Goal: Information Seeking & Learning: Understand process/instructions

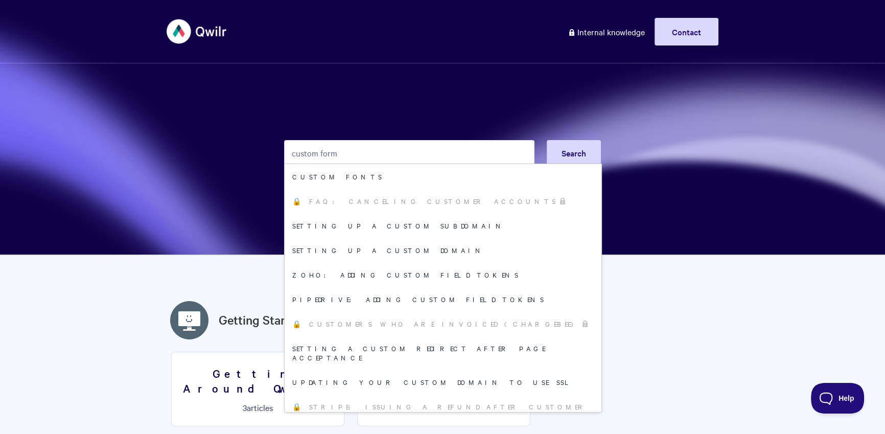
type input "custom form"
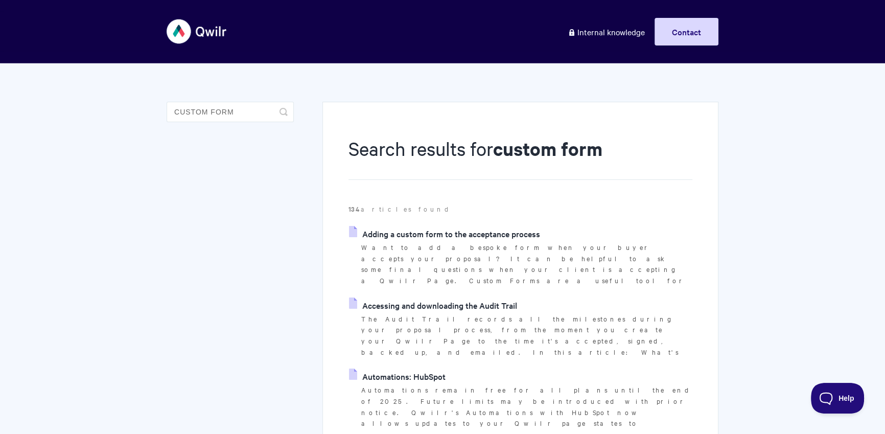
click at [465, 233] on link "Adding a custom form to the acceptance process" at bounding box center [444, 233] width 191 height 15
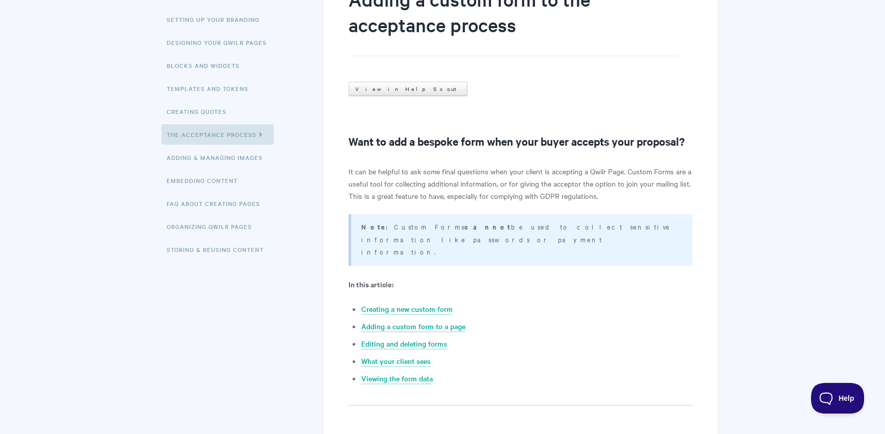
scroll to position [310, 0]
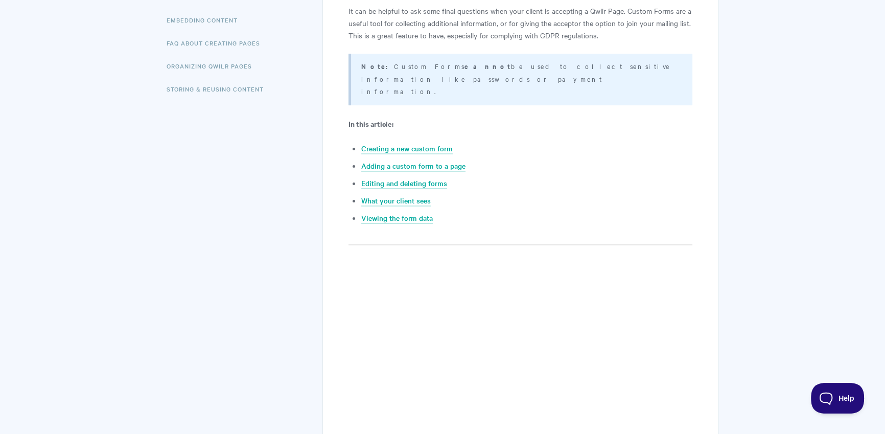
drag, startPoint x: 376, startPoint y: 65, endPoint x: 677, endPoint y: 74, distance: 301.6
click at [677, 74] on div "Note: Custom Forms cannot be used to collect sensitive information like passwor…" at bounding box center [520, 80] width 344 height 52
copy p "Custom Forms cannot be used to collect sensitive information like passwords or …"
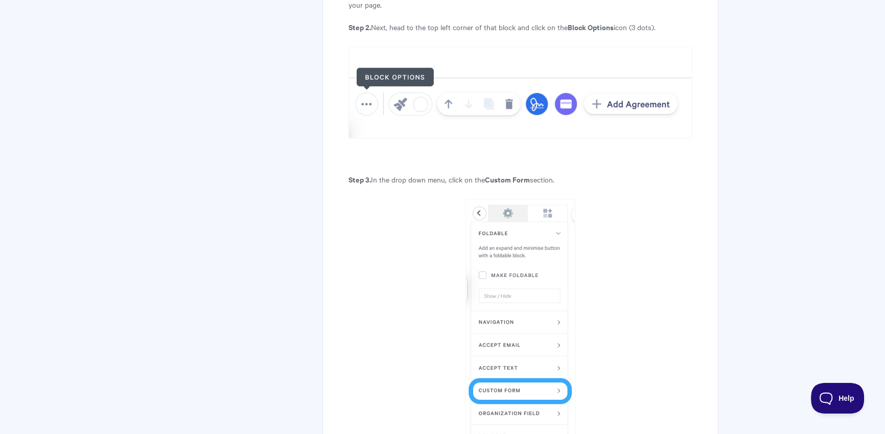
scroll to position [691, 0]
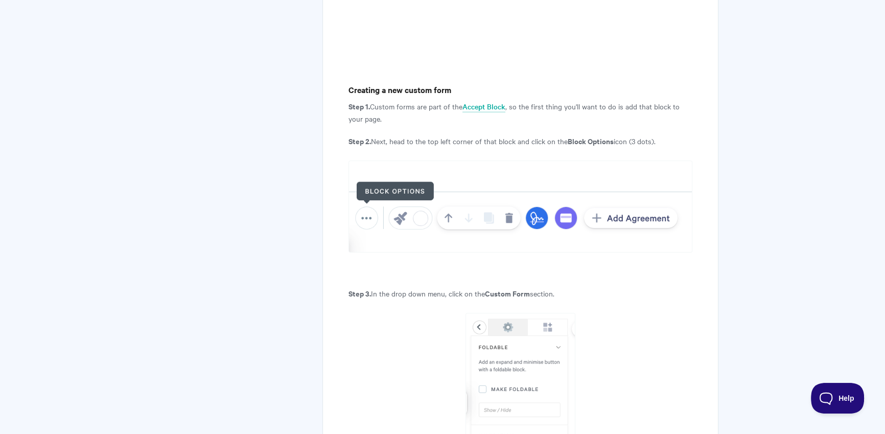
click at [360, 100] on p "Step 1. Custom forms are part of the Accept Block , so the first thing you'll w…" at bounding box center [520, 112] width 344 height 25
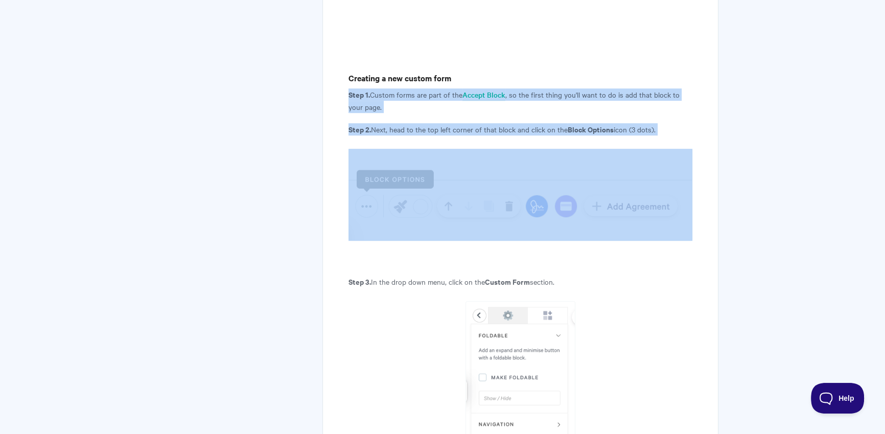
scroll to position [750, 0]
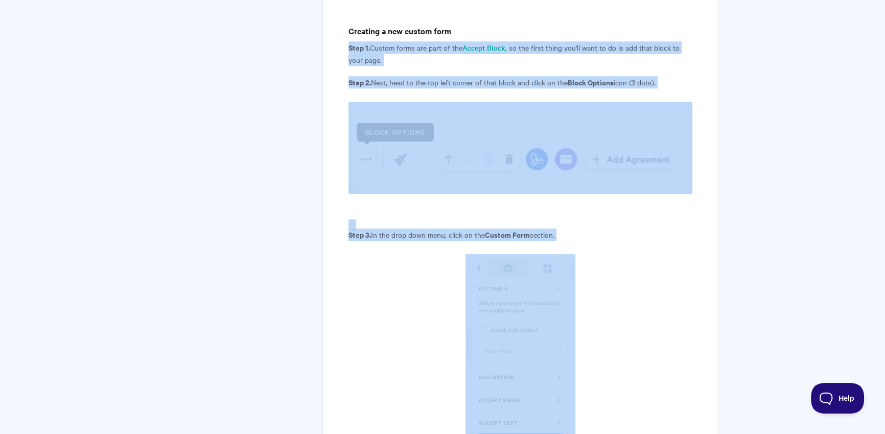
drag, startPoint x: 347, startPoint y: 81, endPoint x: 571, endPoint y: 305, distance: 316.1
copy article "Step 1. Custom forms are part of the Accept Block , so the first thing you'll w…"
